Goal: Find specific page/section: Find specific page/section

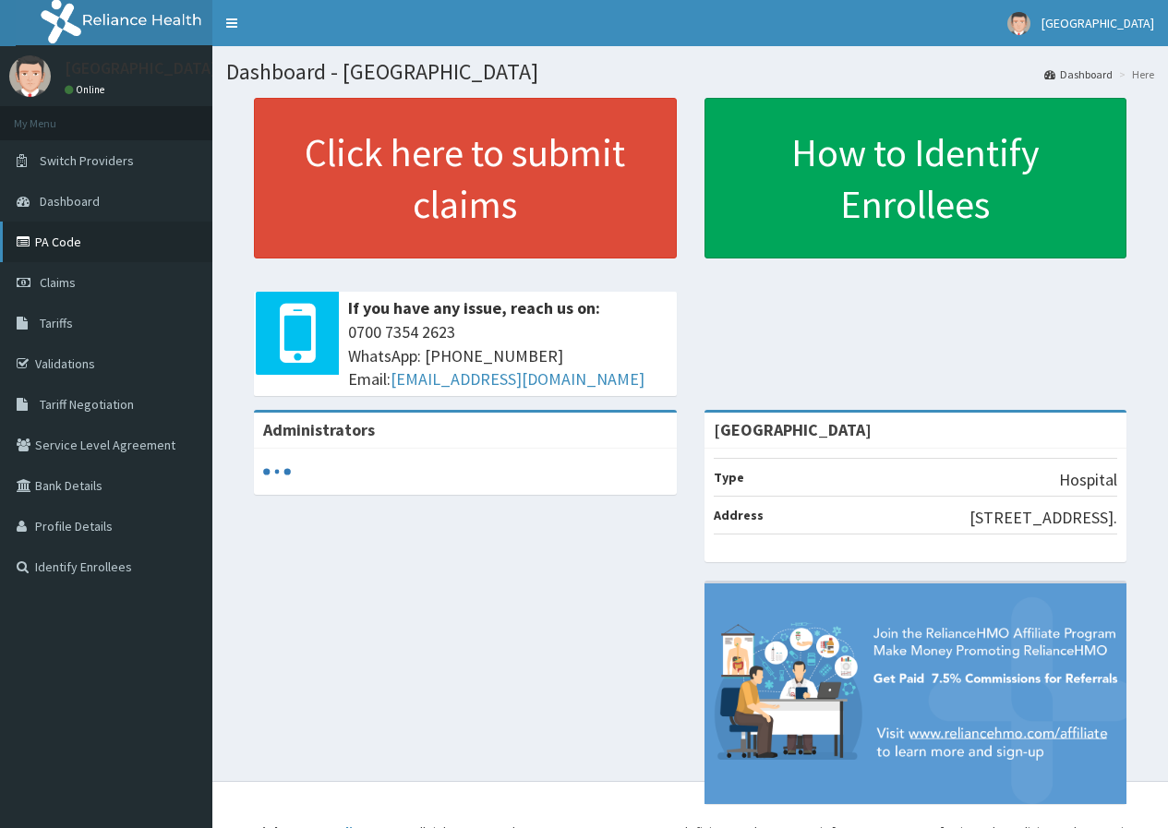
click at [67, 244] on link "PA Code" at bounding box center [106, 242] width 212 height 41
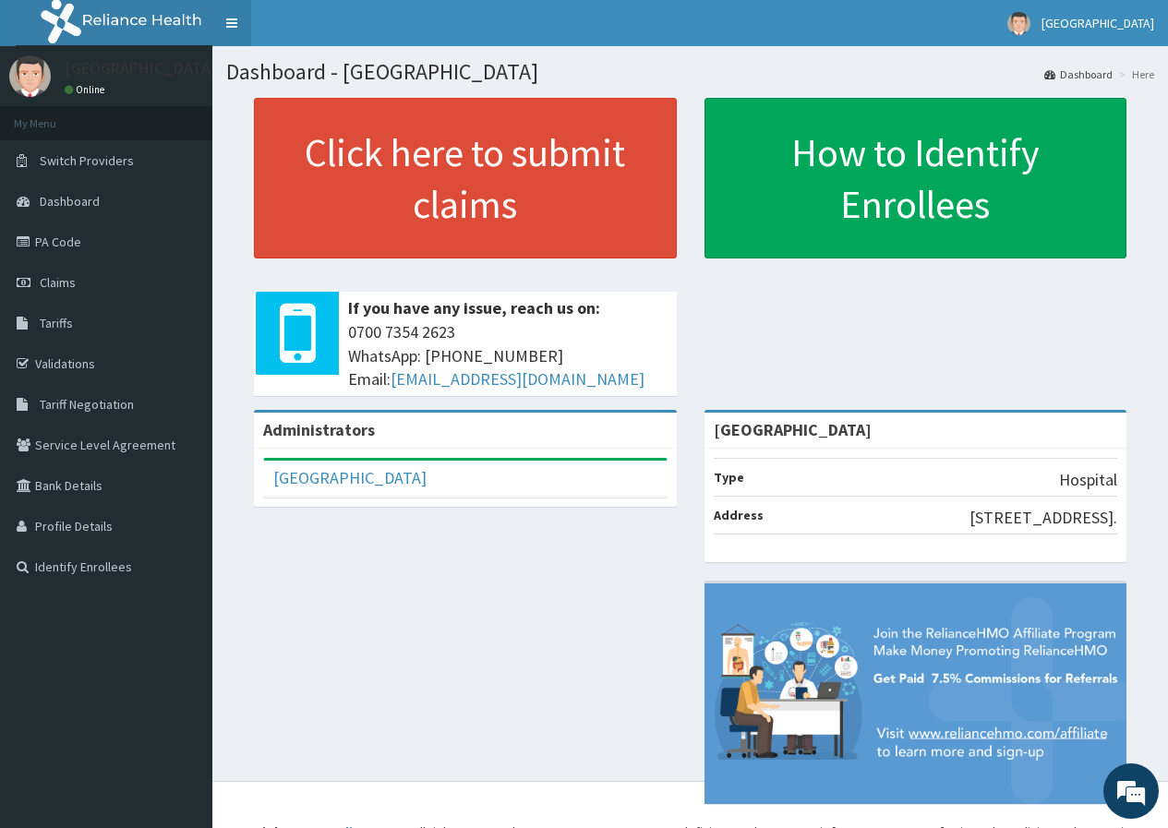
click at [234, 24] on link "Toggle navigation" at bounding box center [231, 23] width 39 height 46
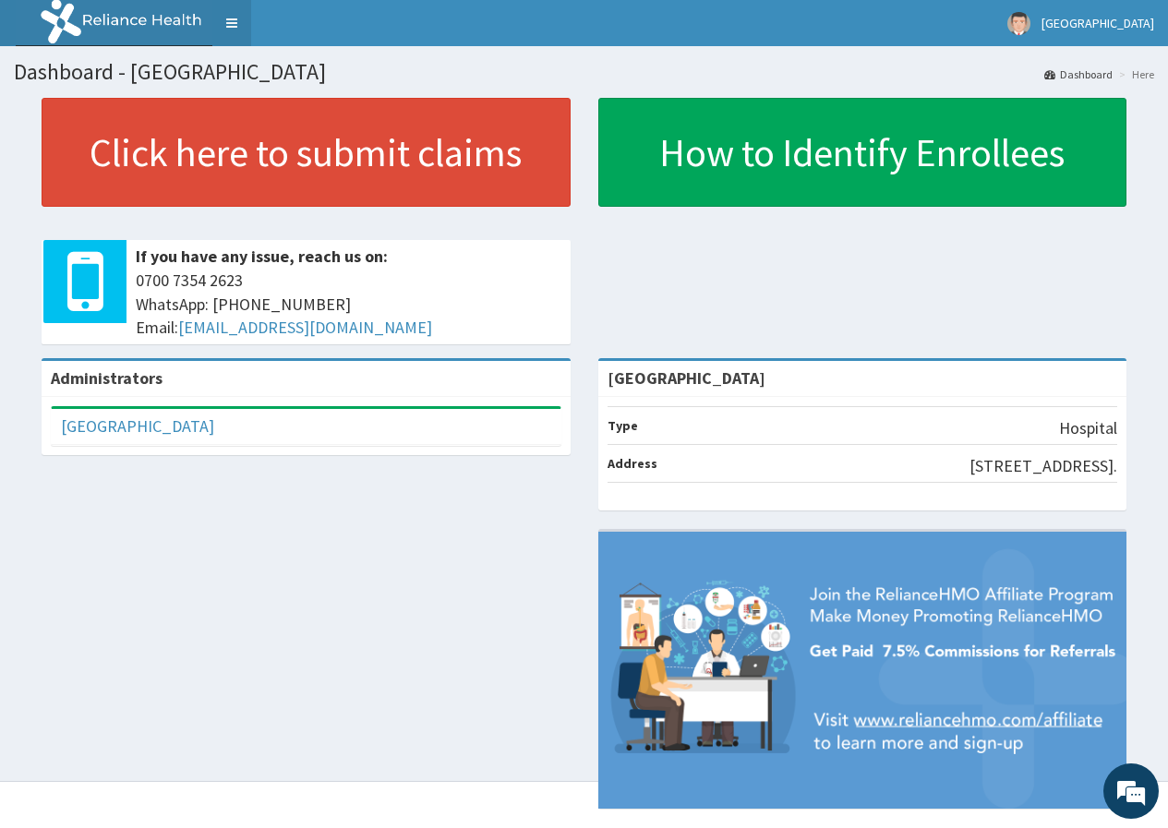
click at [234, 24] on link "Toggle navigation" at bounding box center [231, 23] width 39 height 46
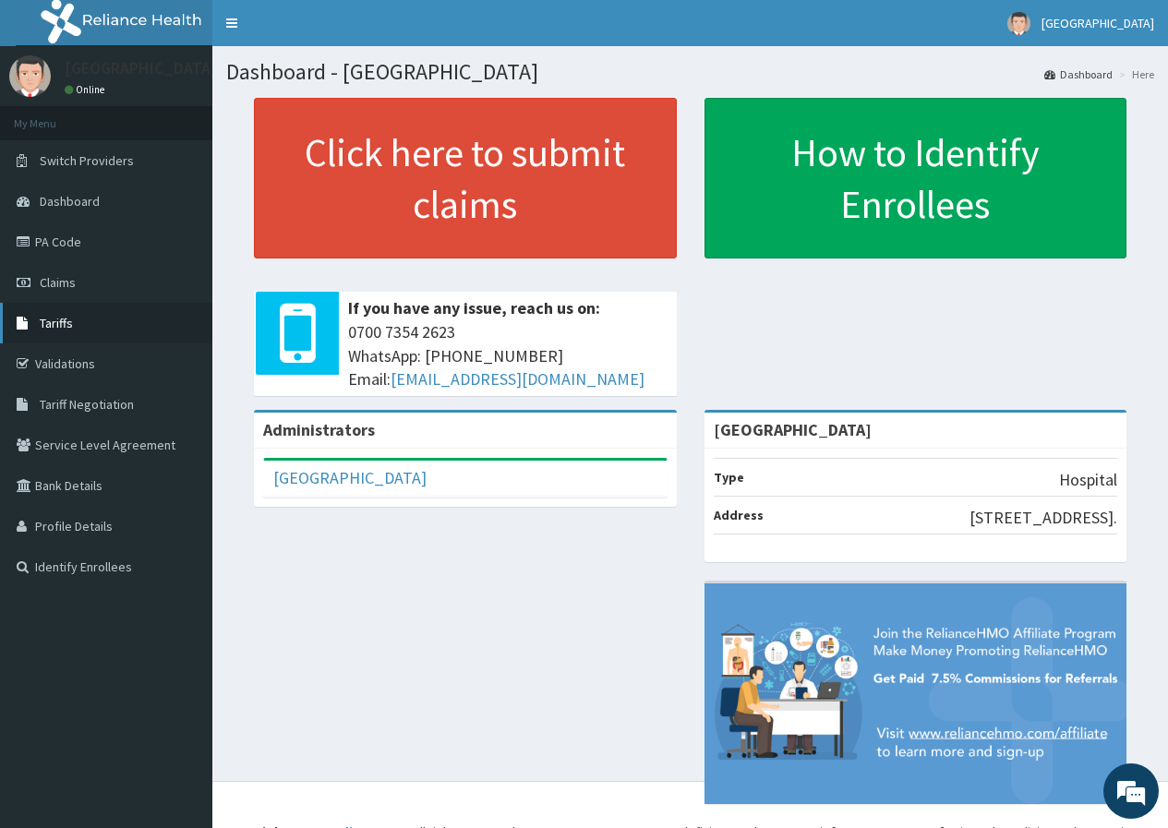
click at [77, 321] on link "Tariffs" at bounding box center [106, 323] width 212 height 41
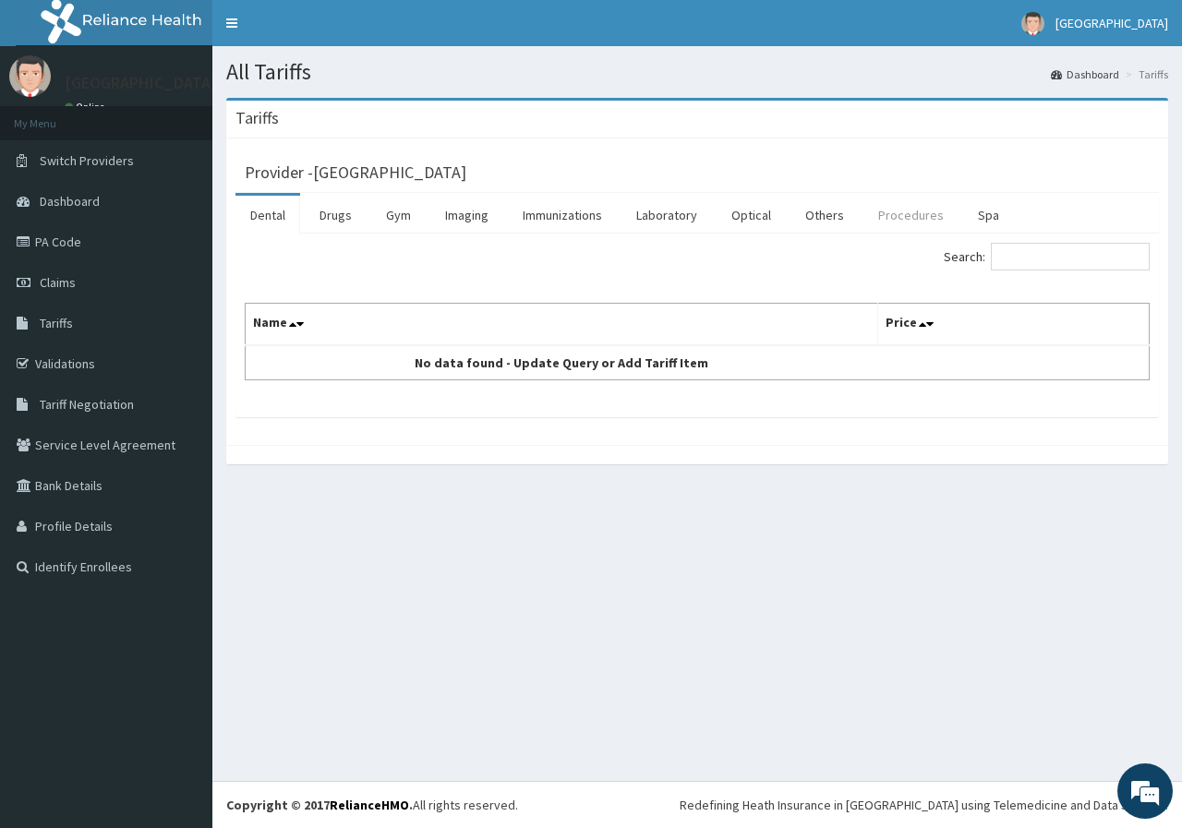
click at [905, 214] on link "Procedures" at bounding box center [910, 215] width 95 height 39
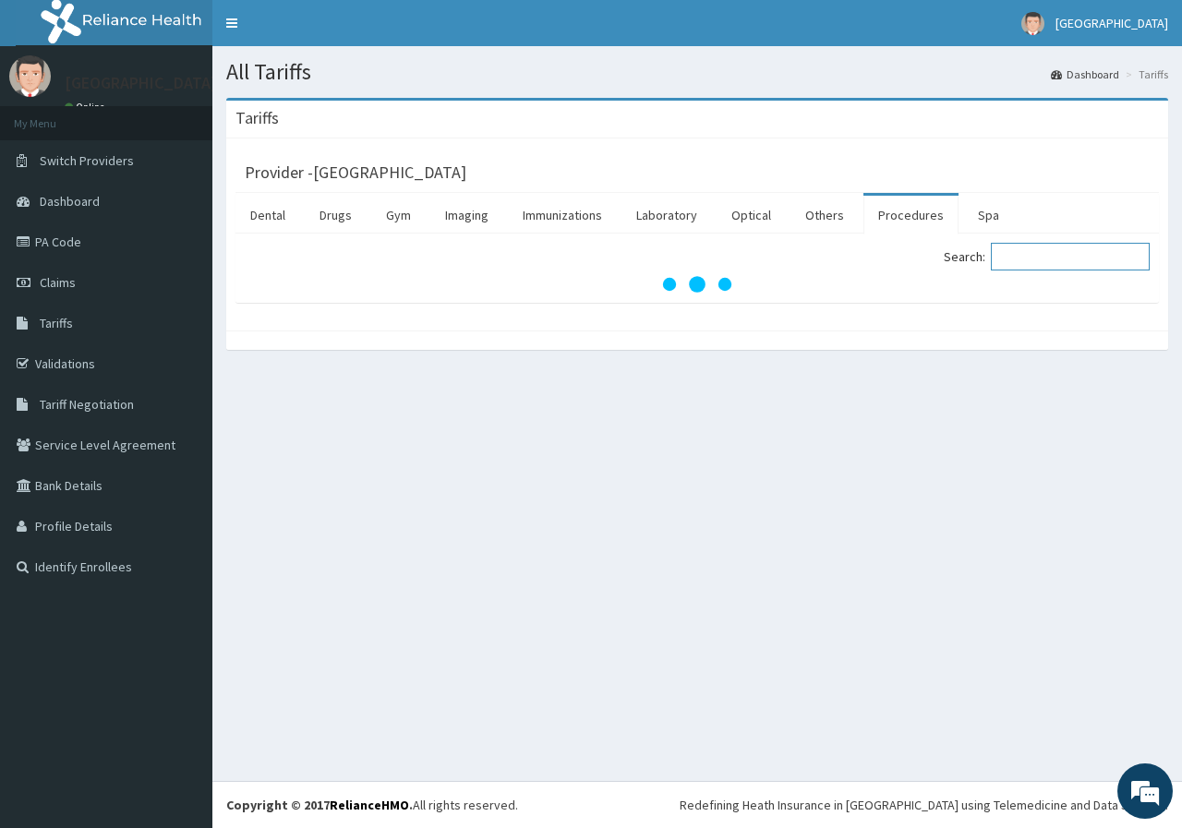
click at [1035, 260] on input "Search:" at bounding box center [1070, 257] width 159 height 28
type input "circu"
click at [75, 238] on link "PA Code" at bounding box center [106, 242] width 212 height 41
